Goal: Transaction & Acquisition: Book appointment/travel/reservation

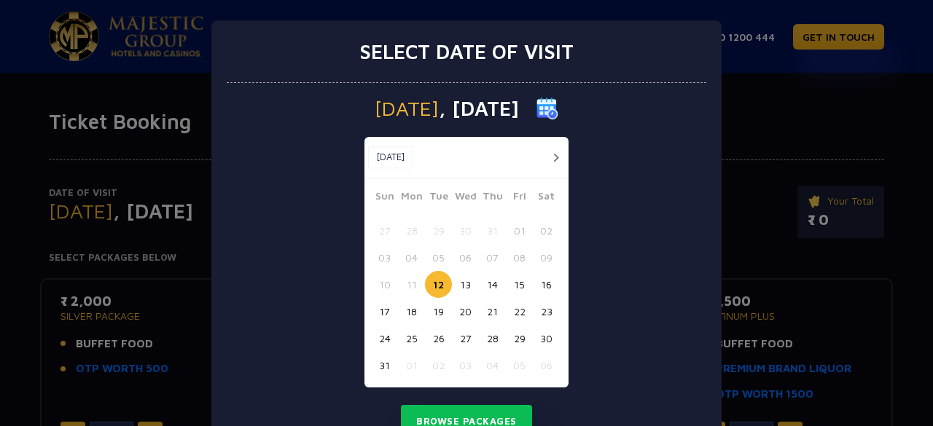
click at [515, 283] on button "15" at bounding box center [519, 284] width 27 height 27
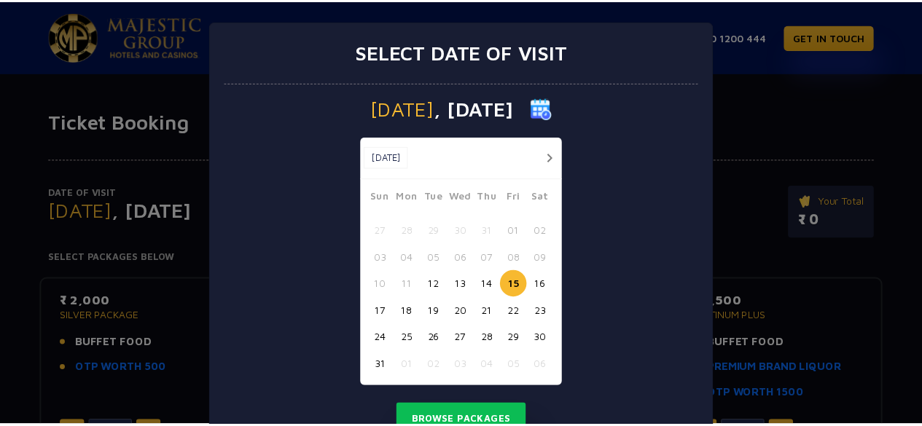
scroll to position [61, 0]
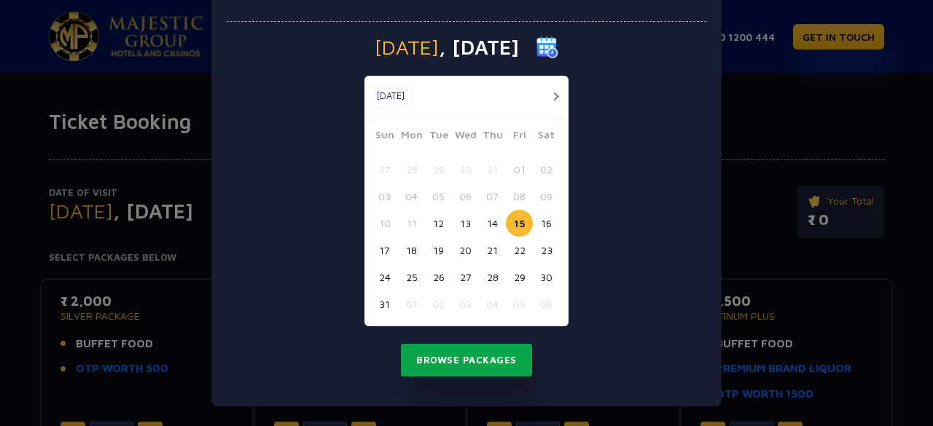
click at [494, 356] on button "Browse Packages" at bounding box center [466, 361] width 131 height 34
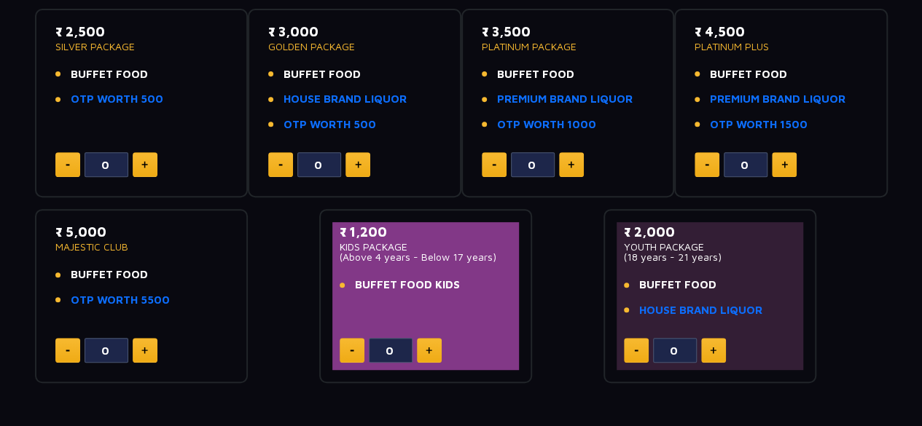
scroll to position [271, 0]
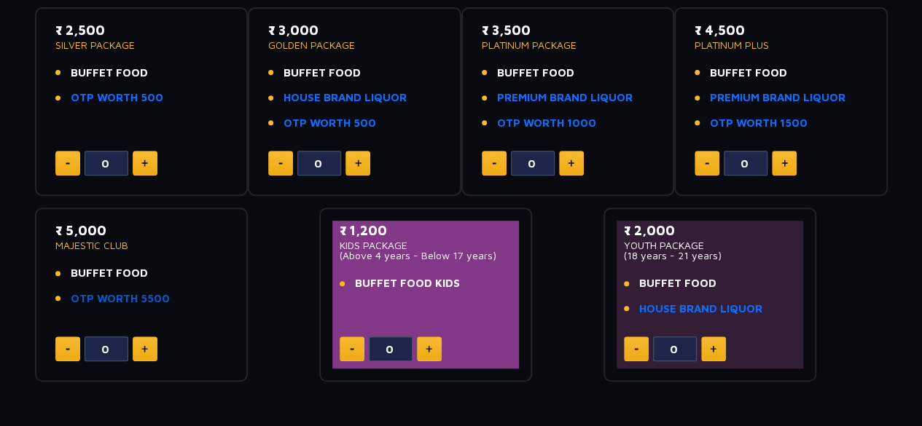
click at [156, 297] on link "OTP WORTH 5500" at bounding box center [120, 299] width 99 height 17
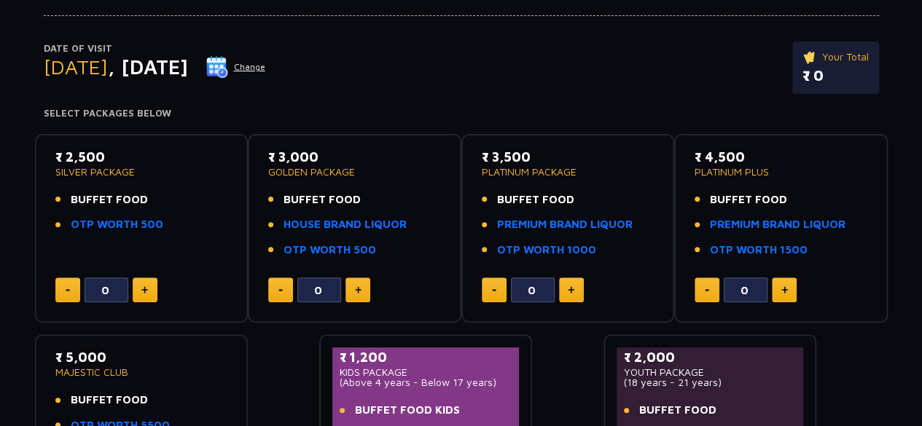
scroll to position [144, 0]
click at [573, 289] on img at bounding box center [571, 289] width 7 height 7
click at [539, 224] on link "PREMIUM BRAND LIQUOR" at bounding box center [565, 224] width 136 height 17
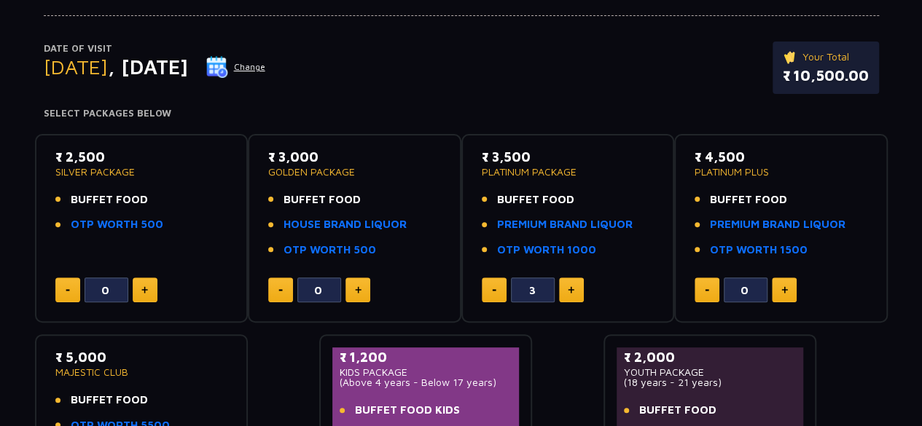
click at [573, 288] on img at bounding box center [571, 289] width 7 height 7
click at [500, 286] on button at bounding box center [494, 290] width 25 height 25
type input "3"
click at [141, 280] on button at bounding box center [145, 290] width 25 height 25
click at [149, 291] on button at bounding box center [145, 290] width 25 height 25
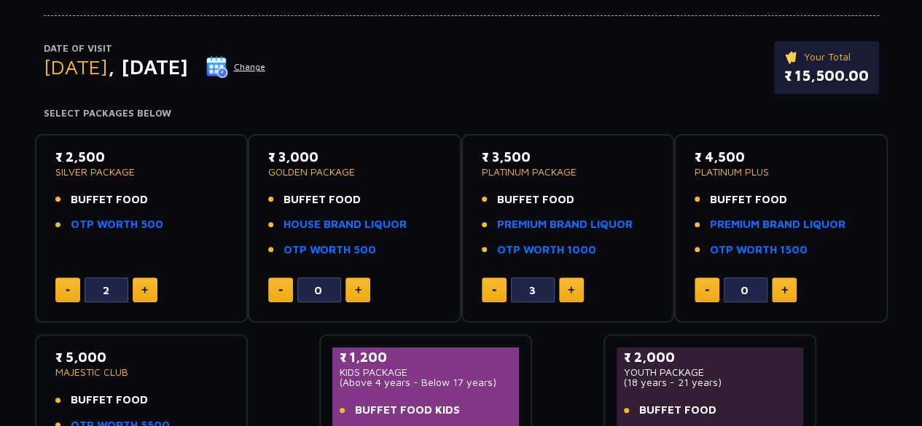
click at [149, 291] on button at bounding box center [145, 290] width 25 height 25
type input "3"
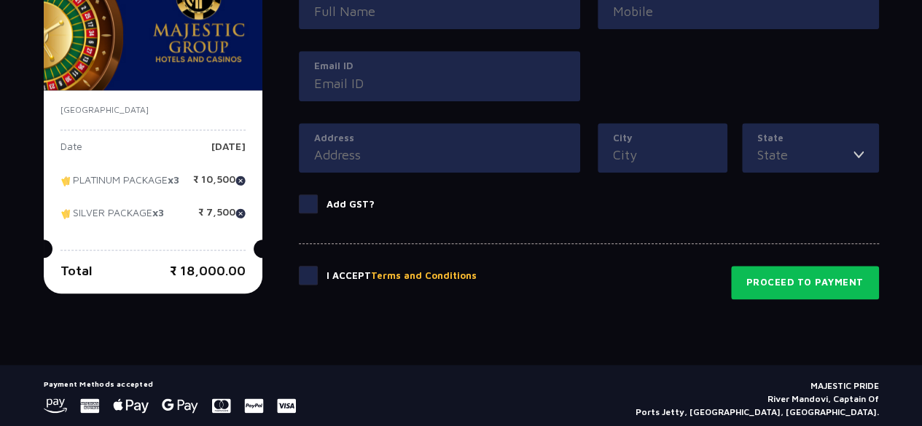
scroll to position [758, 0]
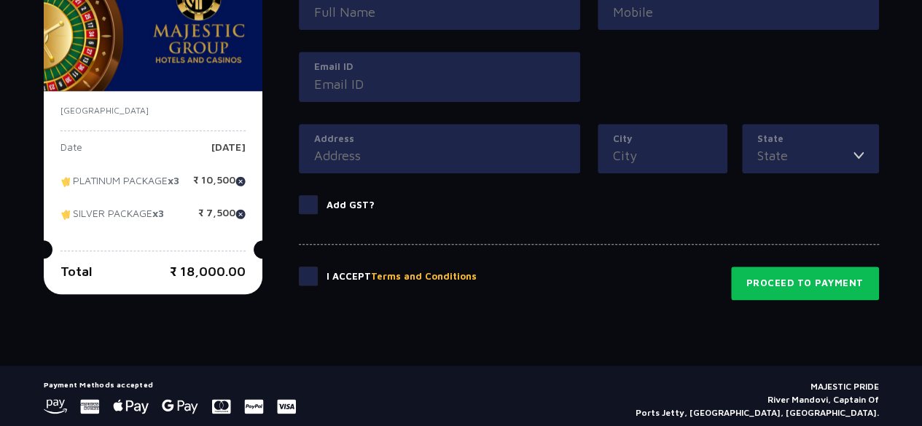
click at [300, 282] on span at bounding box center [308, 276] width 19 height 19
click at [0, 0] on input "checkbox" at bounding box center [0, 0] width 0 height 0
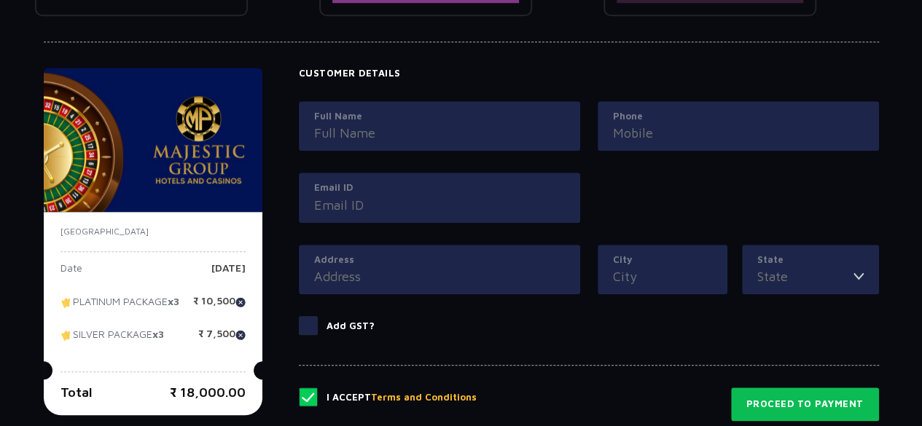
scroll to position [583, 0]
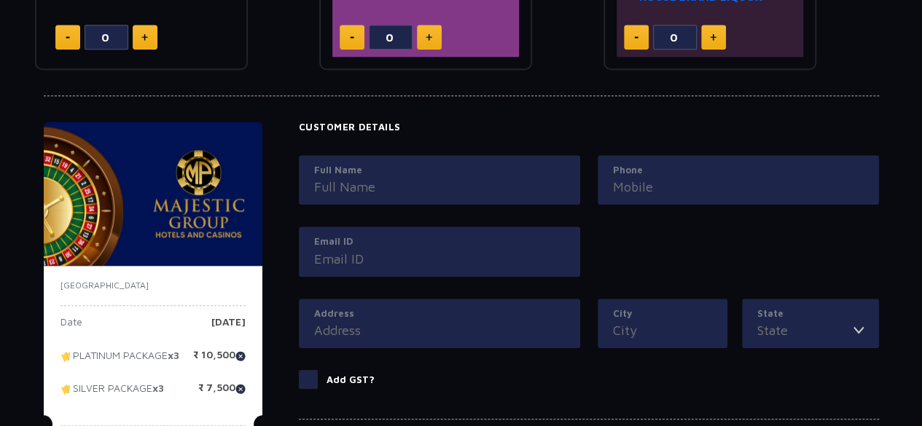
click at [367, 190] on input "Full Name" at bounding box center [439, 187] width 251 height 20
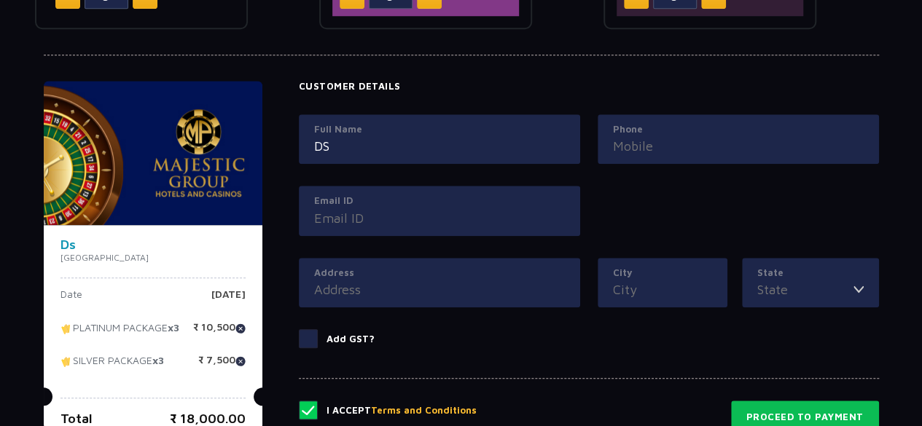
scroll to position [629, 0]
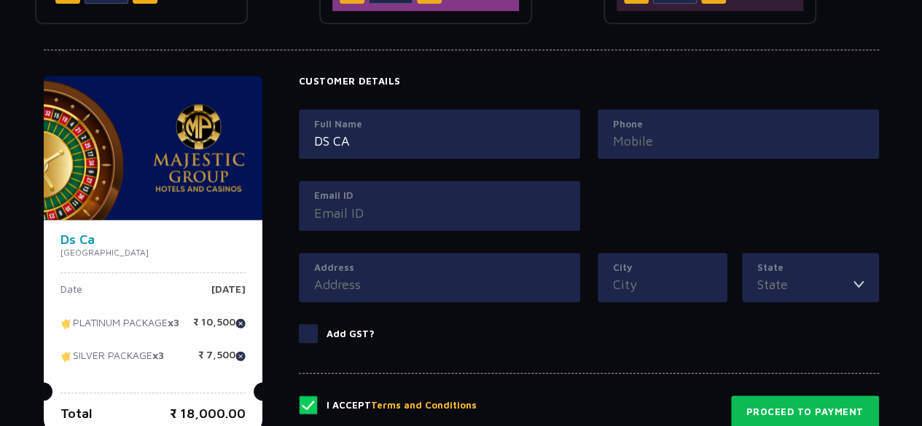
type input "DS CA"
click at [631, 135] on input "Phone" at bounding box center [738, 141] width 251 height 20
type input "1234567898"
click at [493, 203] on input "Email ID" at bounding box center [439, 213] width 251 height 20
type input "A"
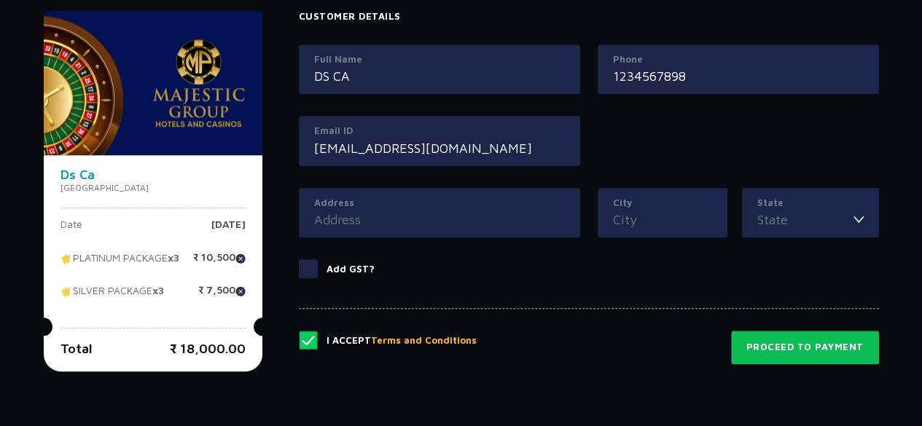
scroll to position [696, 0]
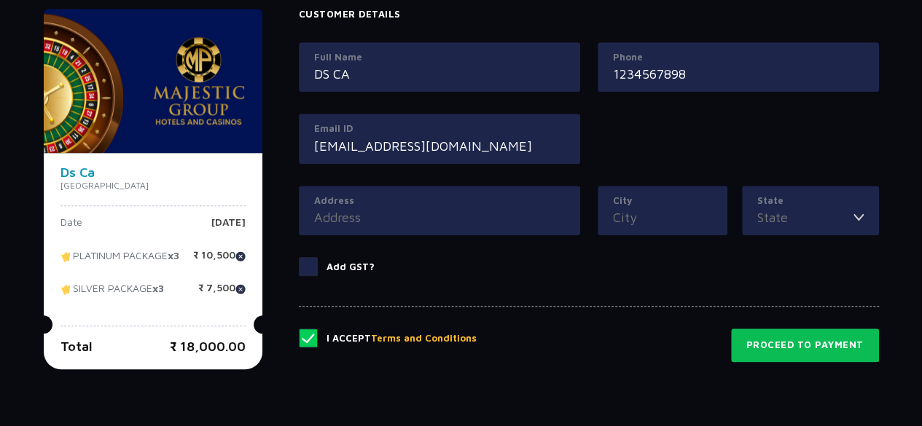
click at [493, 201] on div "Address" at bounding box center [439, 211] width 281 height 50
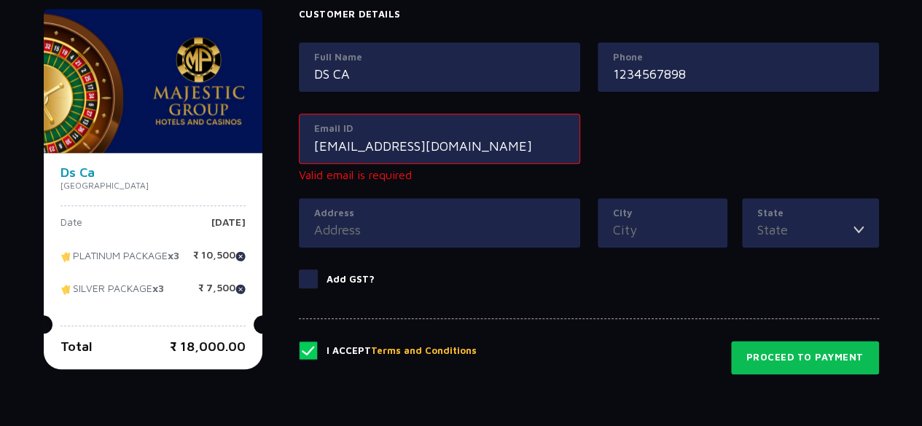
click at [462, 220] on input "Address" at bounding box center [439, 230] width 251 height 20
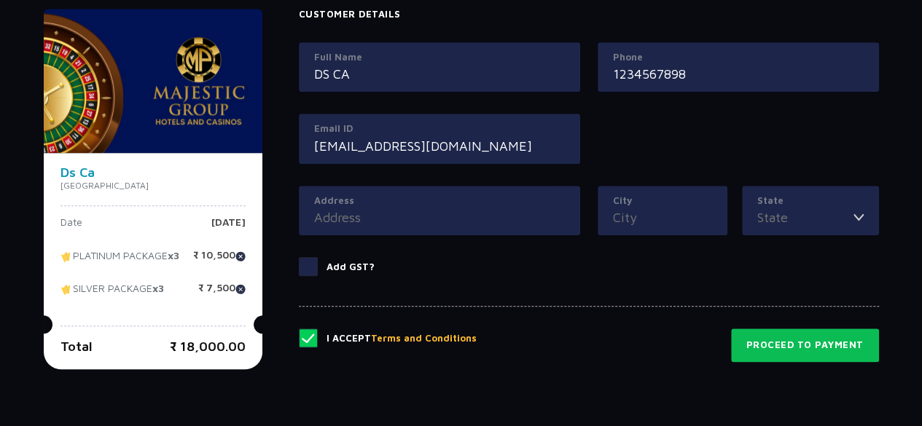
click at [348, 144] on input "[EMAIL_ADDRESS][DOMAIN_NAME]" at bounding box center [439, 146] width 251 height 20
type input "[EMAIL_ADDRESS][DOMAIN_NAME]"
click at [366, 216] on input "Address" at bounding box center [439, 218] width 251 height 20
type input "ad sa"
click at [620, 199] on label "City" at bounding box center [662, 201] width 99 height 15
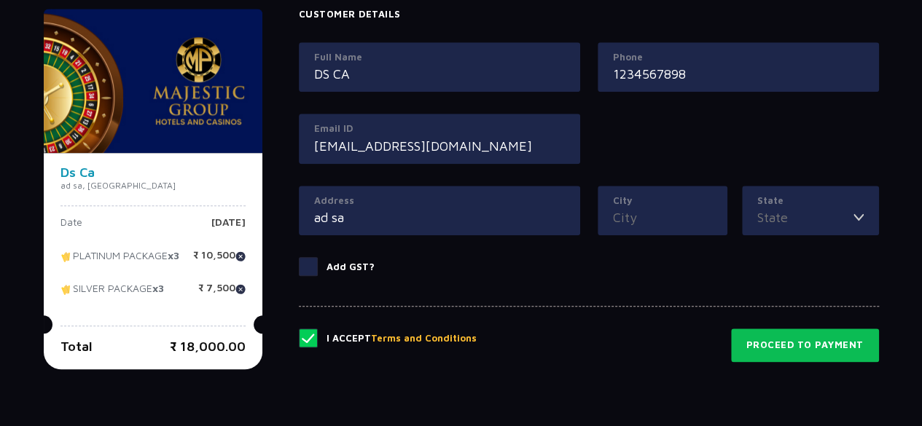
click at [620, 208] on input "City" at bounding box center [662, 218] width 99 height 20
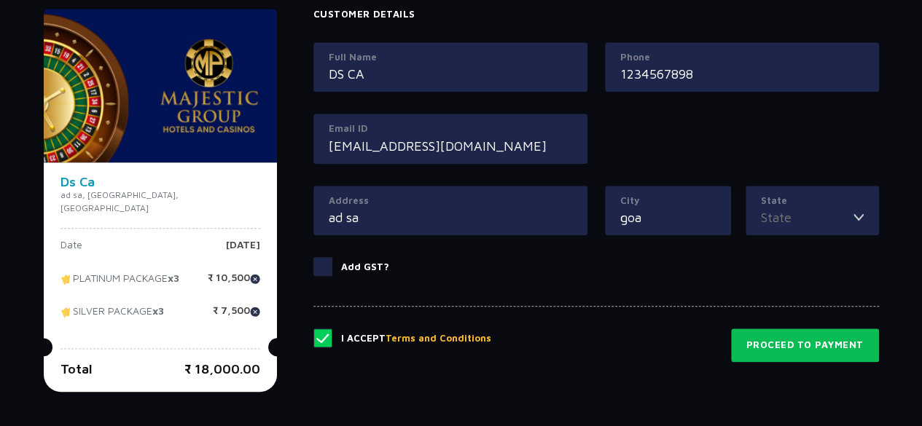
type input "goa"
click at [786, 210] on input "State" at bounding box center [807, 218] width 93 height 20
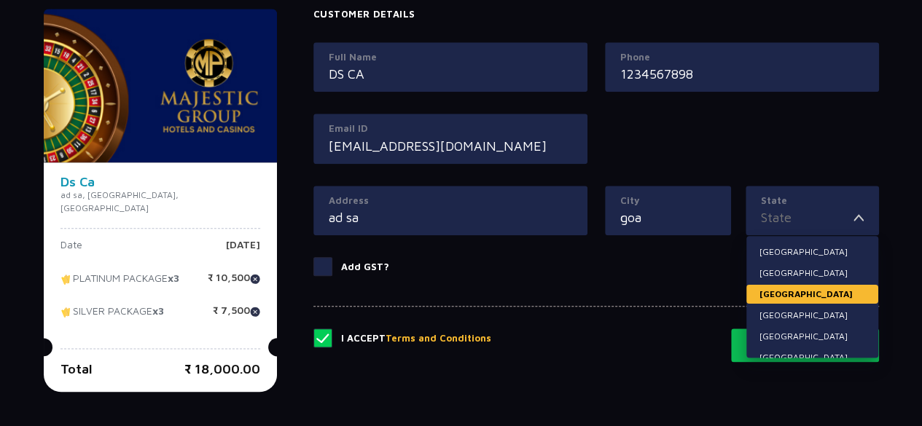
click at [785, 288] on li "[GEOGRAPHIC_DATA]" at bounding box center [812, 294] width 132 height 19
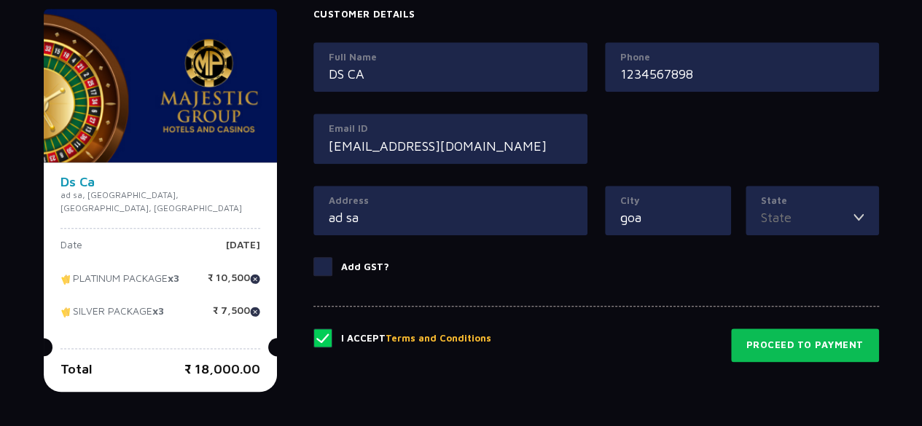
type input "[GEOGRAPHIC_DATA]"
click at [785, 288] on div "Customer Details Full Name DS CA Phone [PHONE_NUMBER] Email ID [EMAIL_ADDRESS][…" at bounding box center [595, 151] width 565 height 285
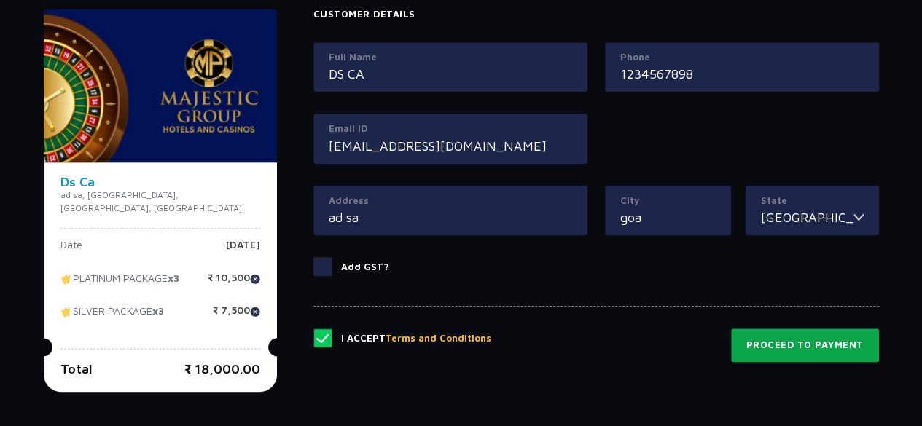
click at [783, 337] on button "Proceed to Payment" at bounding box center [805, 346] width 148 height 34
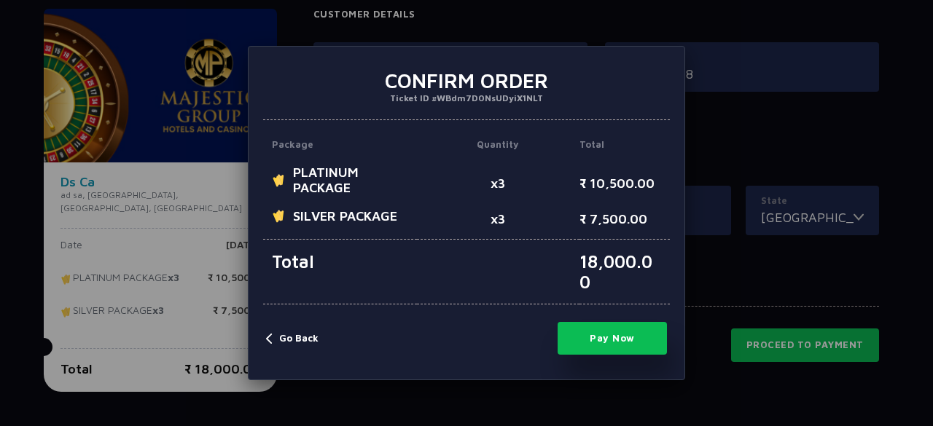
click at [608, 351] on button "Pay Now" at bounding box center [611, 338] width 109 height 33
